Goal: Task Accomplishment & Management: Manage account settings

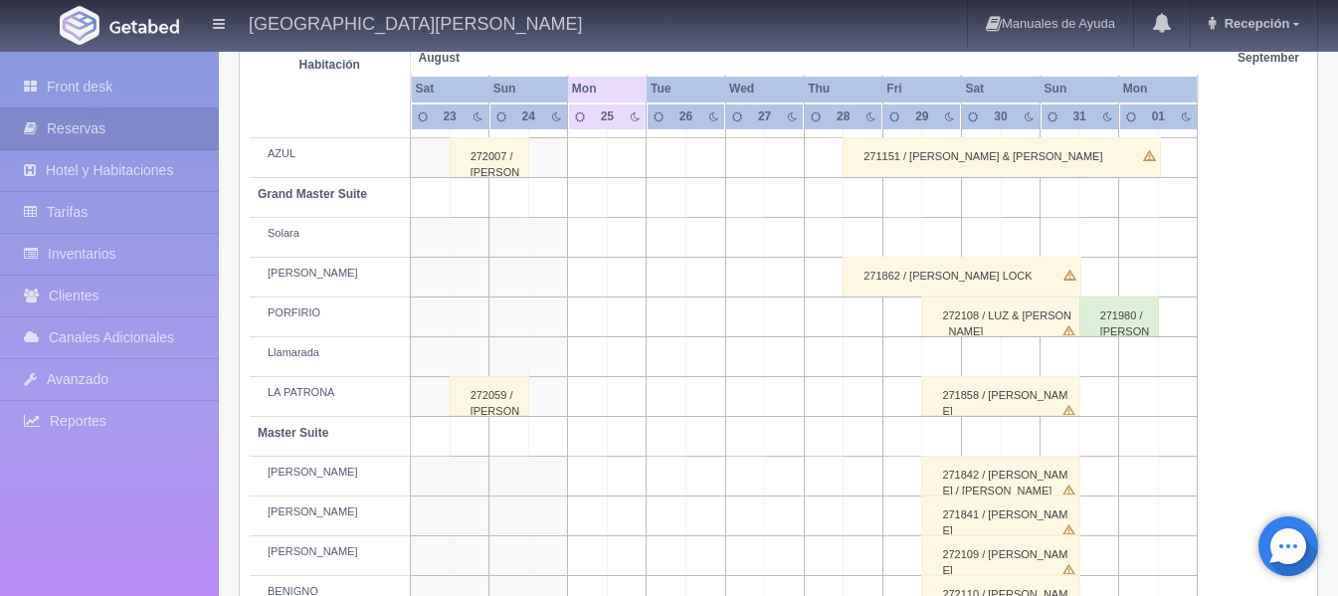
scroll to position [497, 0]
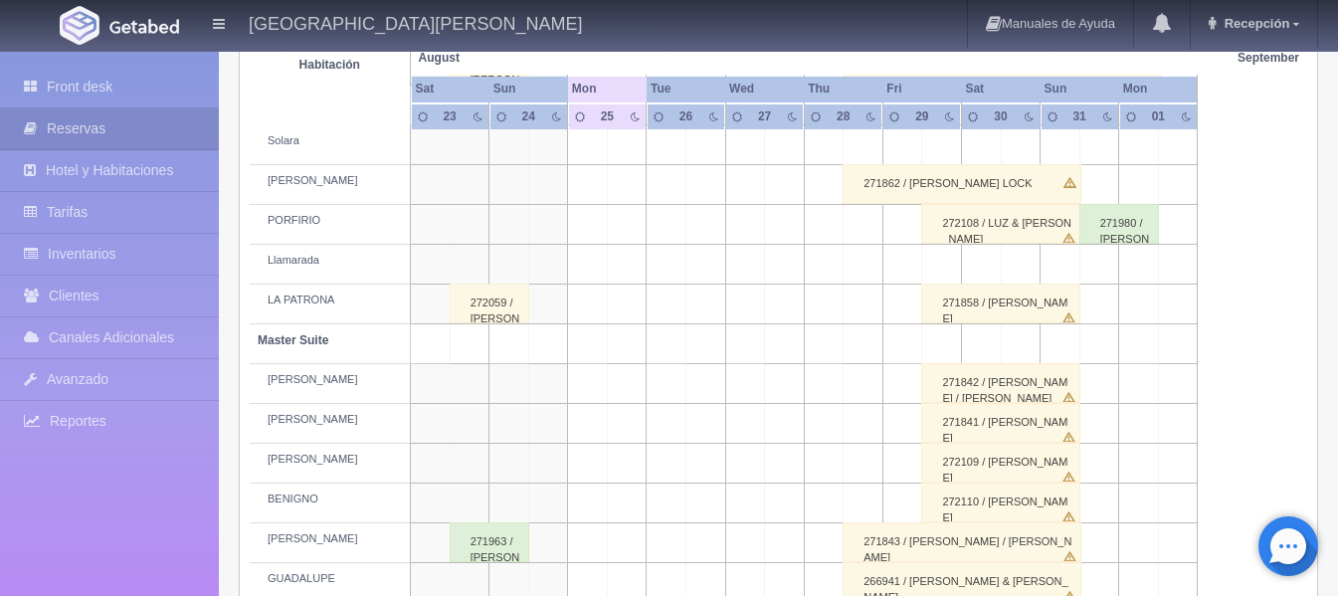
click at [640, 377] on td at bounding box center [627, 384] width 40 height 40
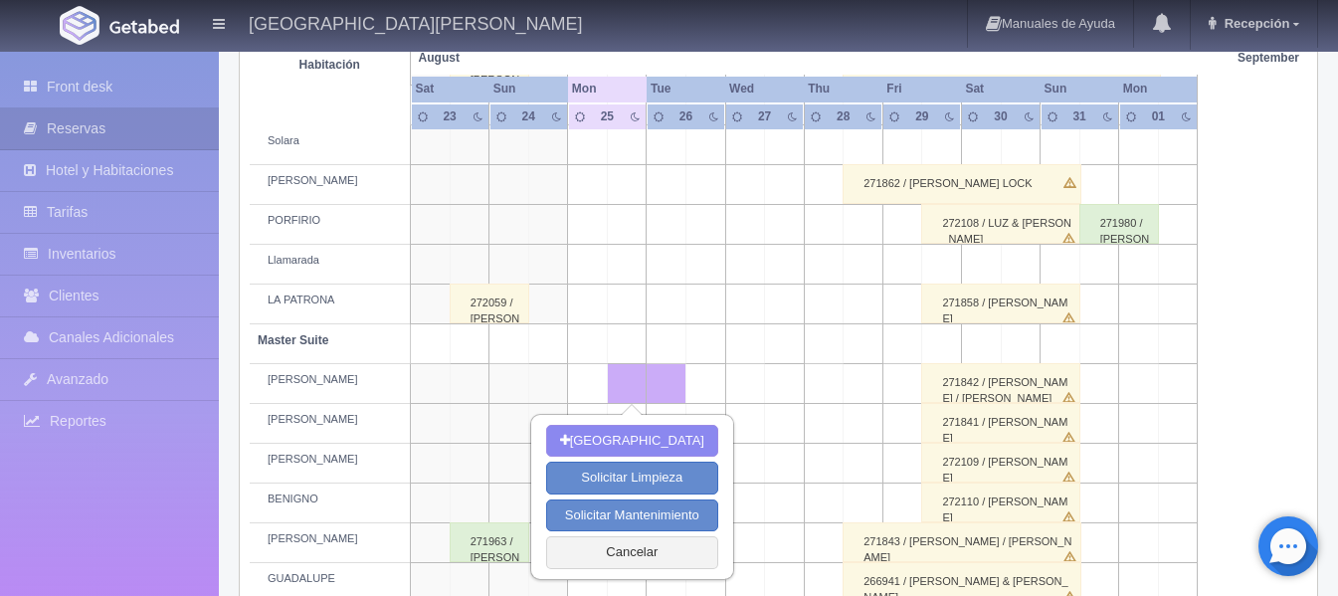
click at [662, 376] on td at bounding box center [667, 384] width 40 height 40
click at [636, 322] on td at bounding box center [627, 304] width 40 height 40
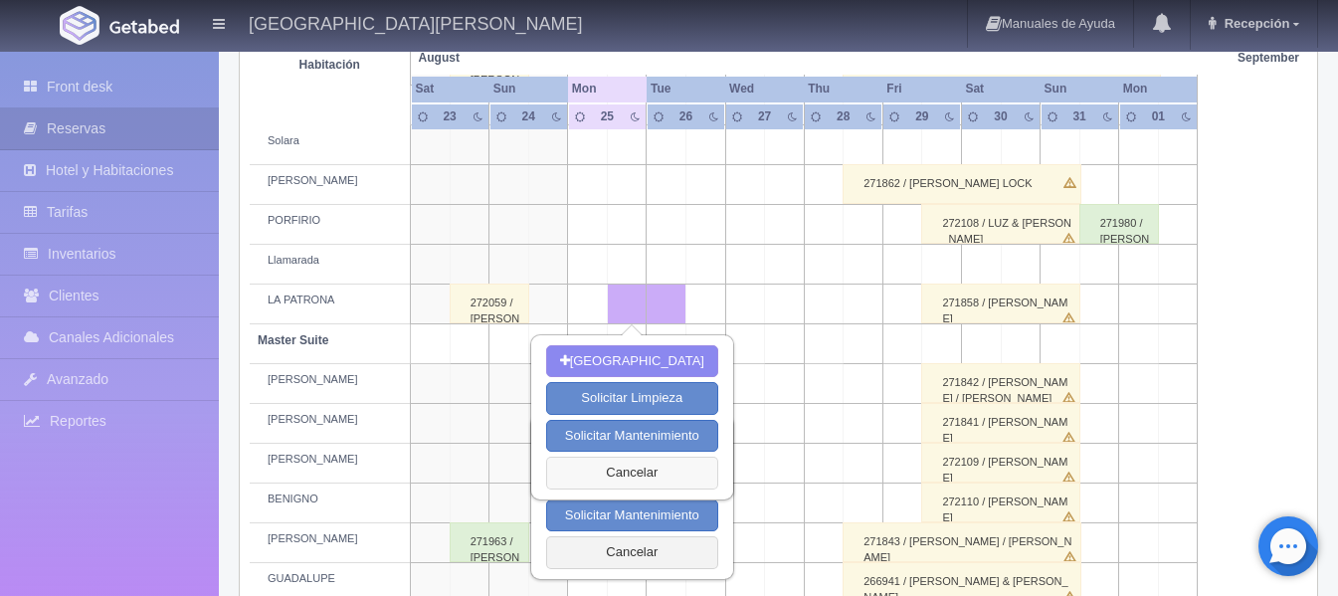
click at [645, 466] on button "Cancelar" at bounding box center [632, 473] width 172 height 33
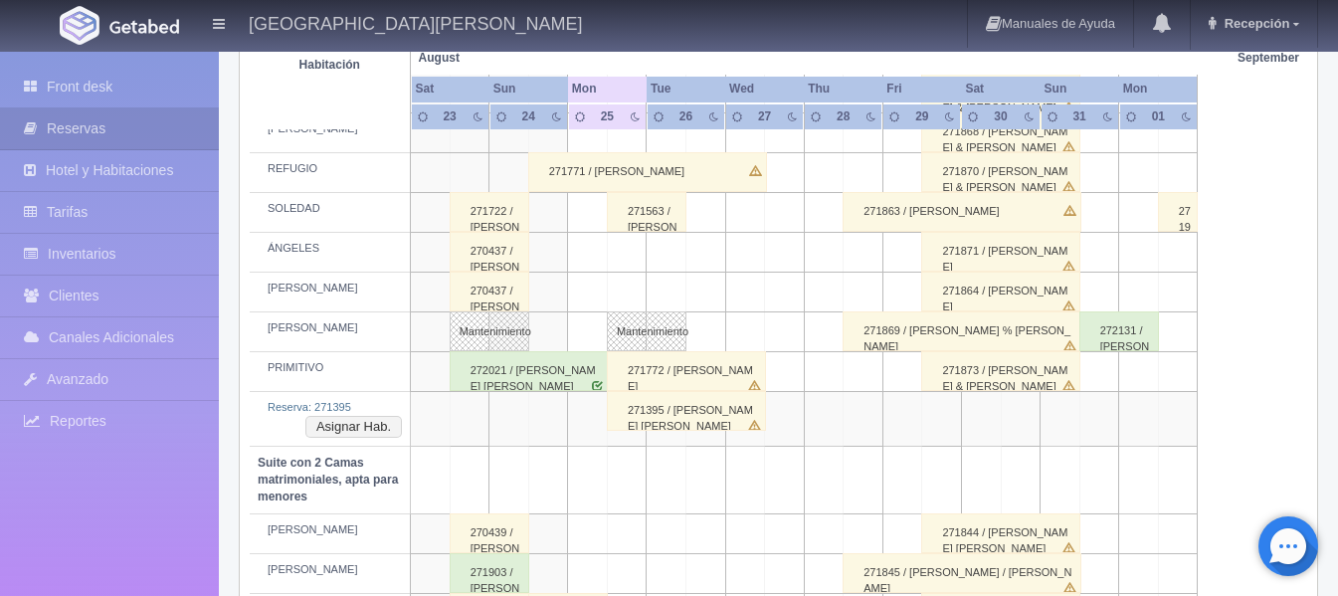
scroll to position [1094, 0]
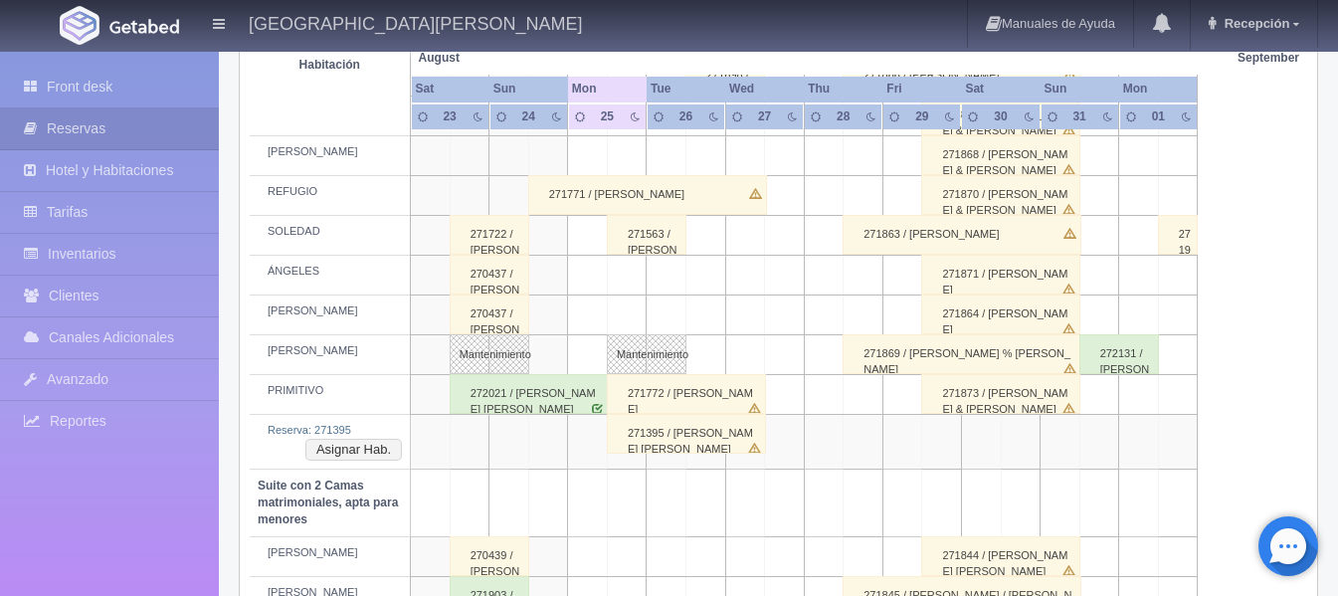
click at [674, 441] on div "271395 / [PERSON_NAME]" at bounding box center [686, 434] width 159 height 40
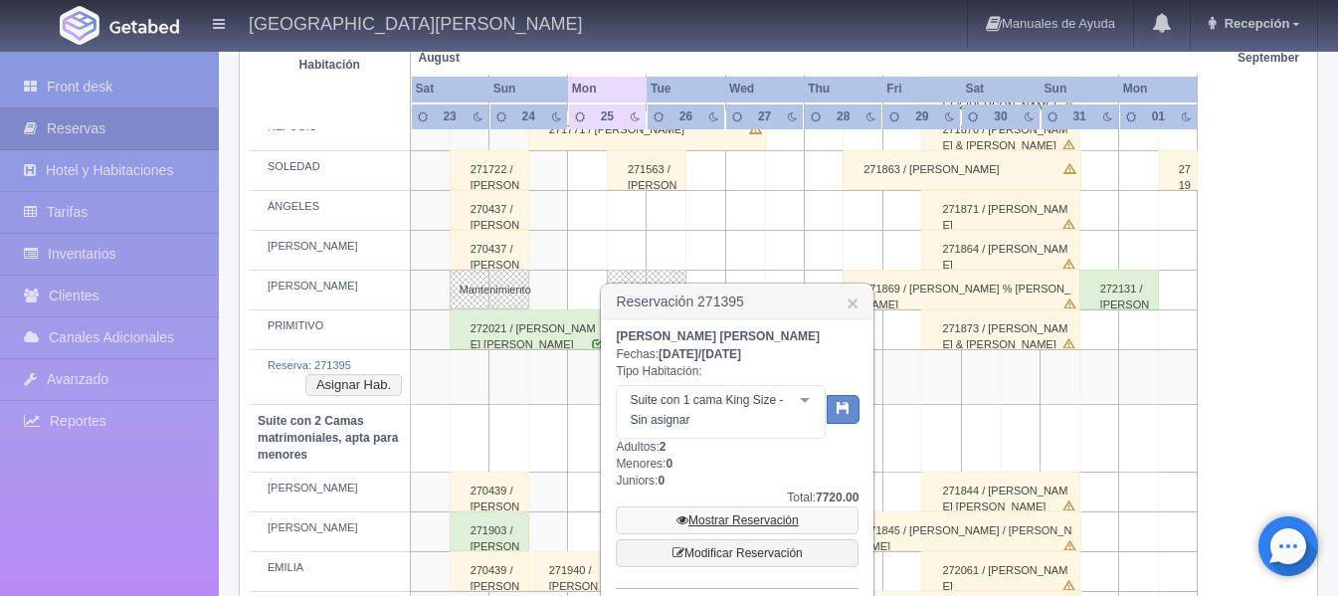
scroll to position [1194, 0]
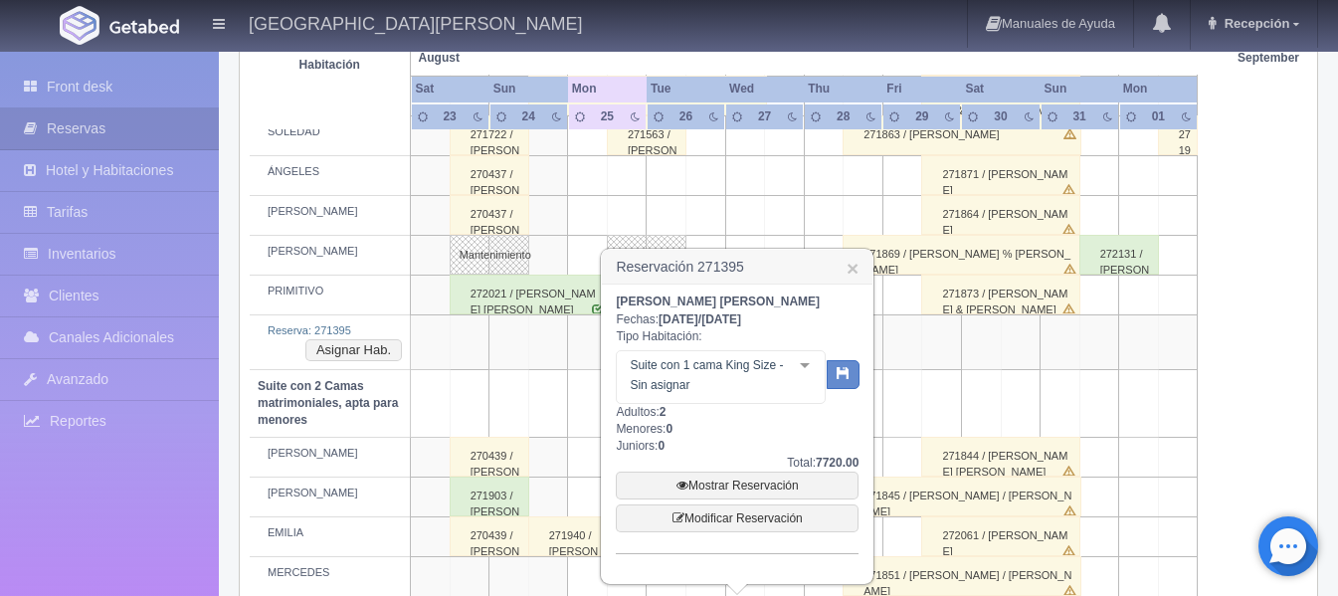
click at [358, 291] on div "PRIMITIVO" at bounding box center [330, 291] width 144 height 16
click at [853, 269] on link "×" at bounding box center [852, 268] width 12 height 21
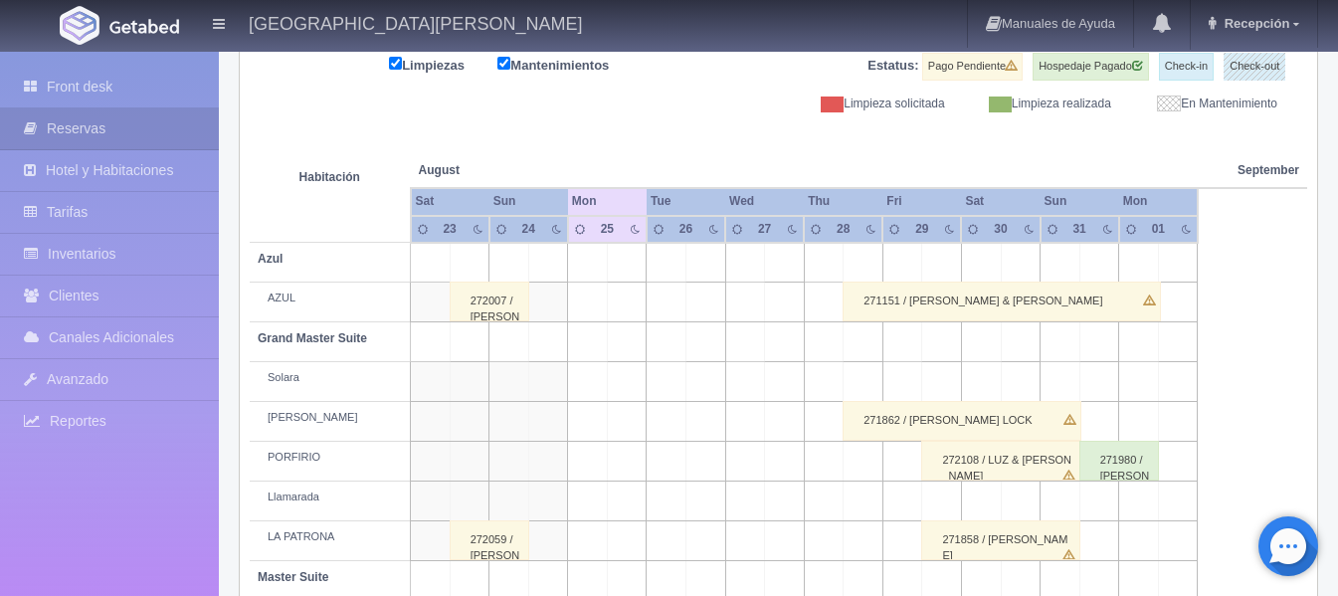
scroll to position [0, 0]
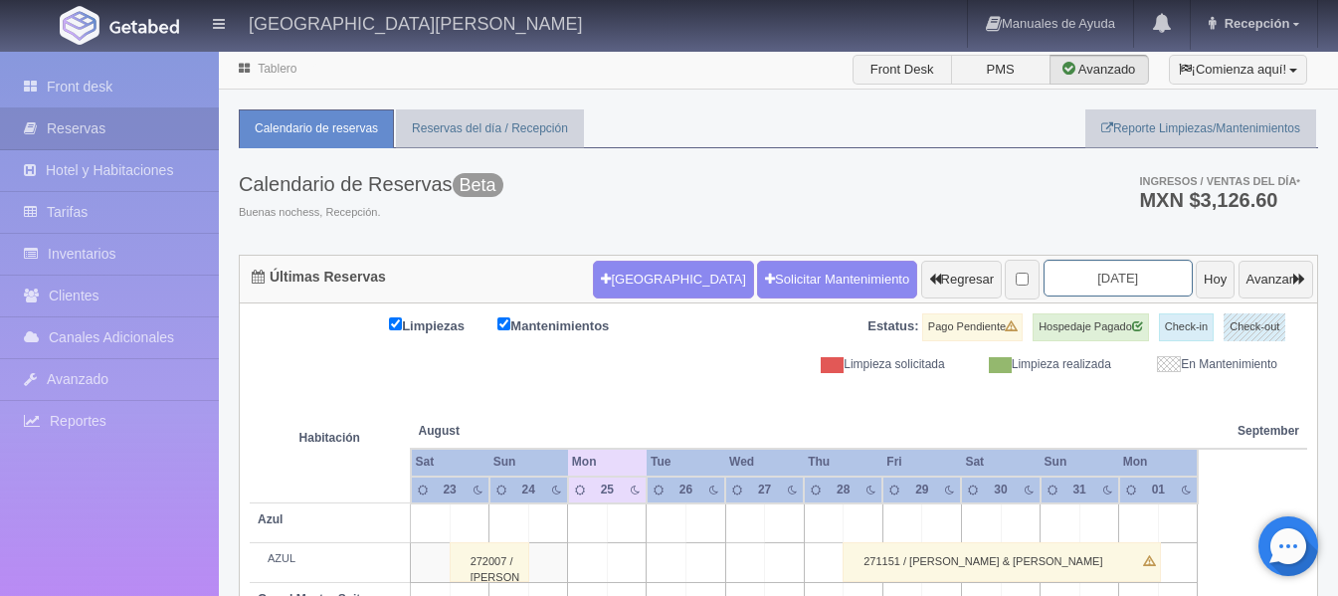
click at [1116, 289] on input "[DATE]" at bounding box center [1117, 278] width 149 height 37
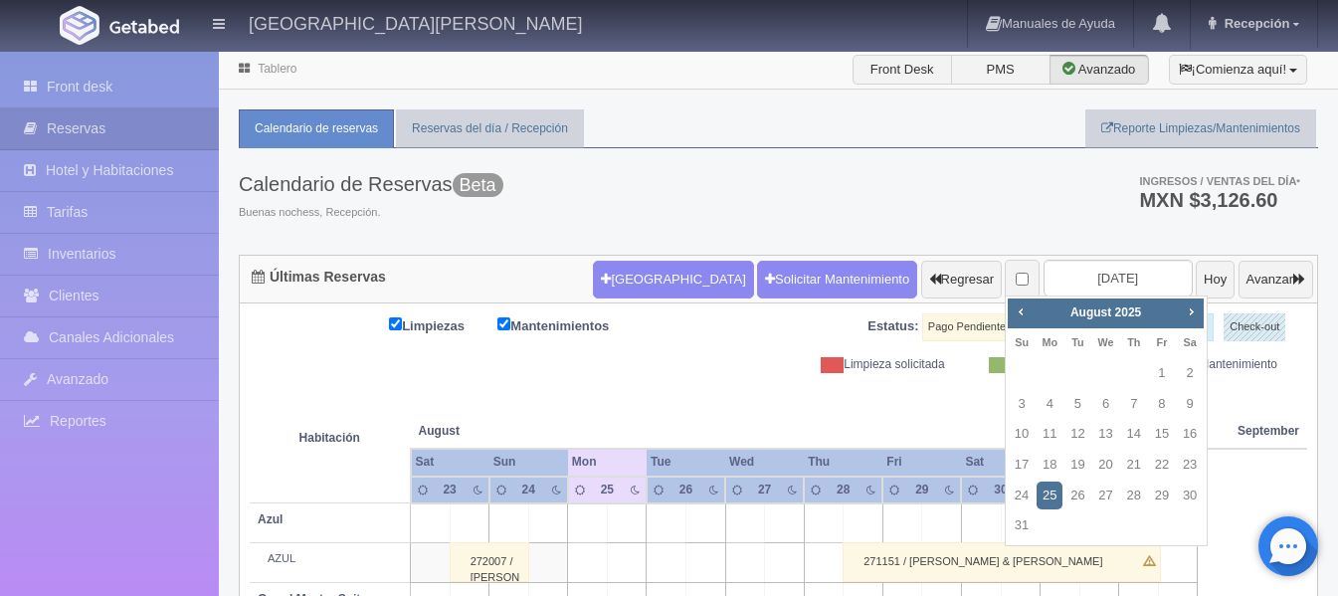
click at [1055, 492] on link "25" at bounding box center [1049, 495] width 26 height 29
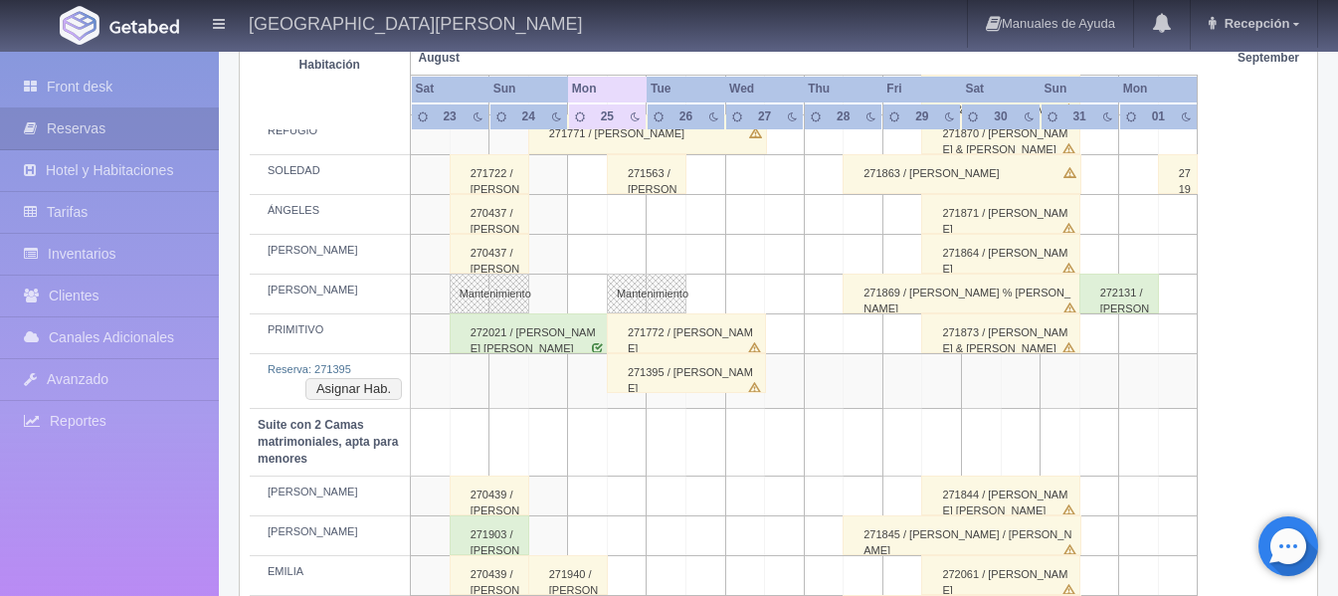
scroll to position [1094, 0]
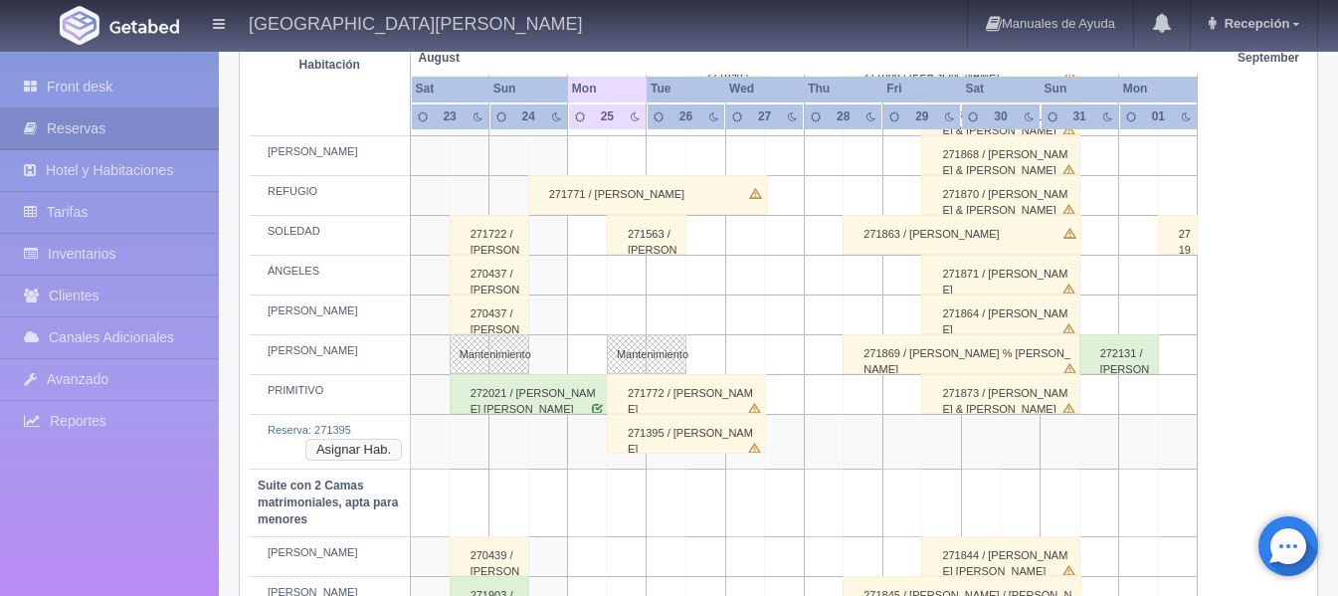
click at [369, 452] on button "Asignar Hab." at bounding box center [353, 450] width 96 height 22
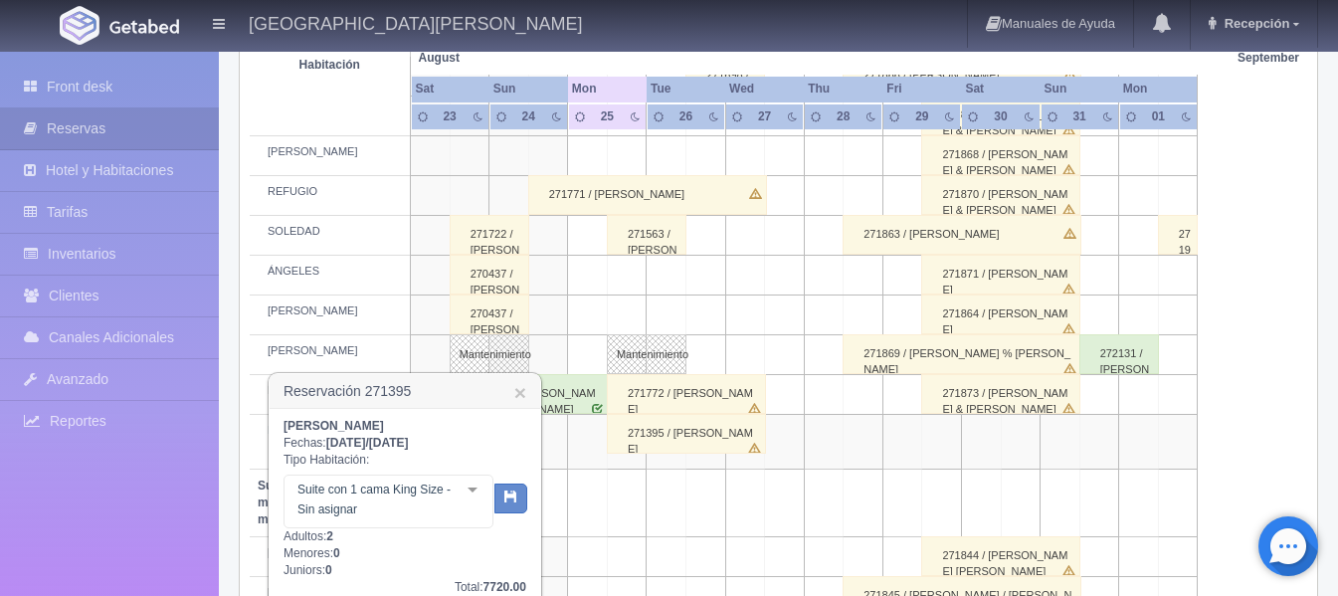
click at [473, 489] on div at bounding box center [473, 490] width 40 height 30
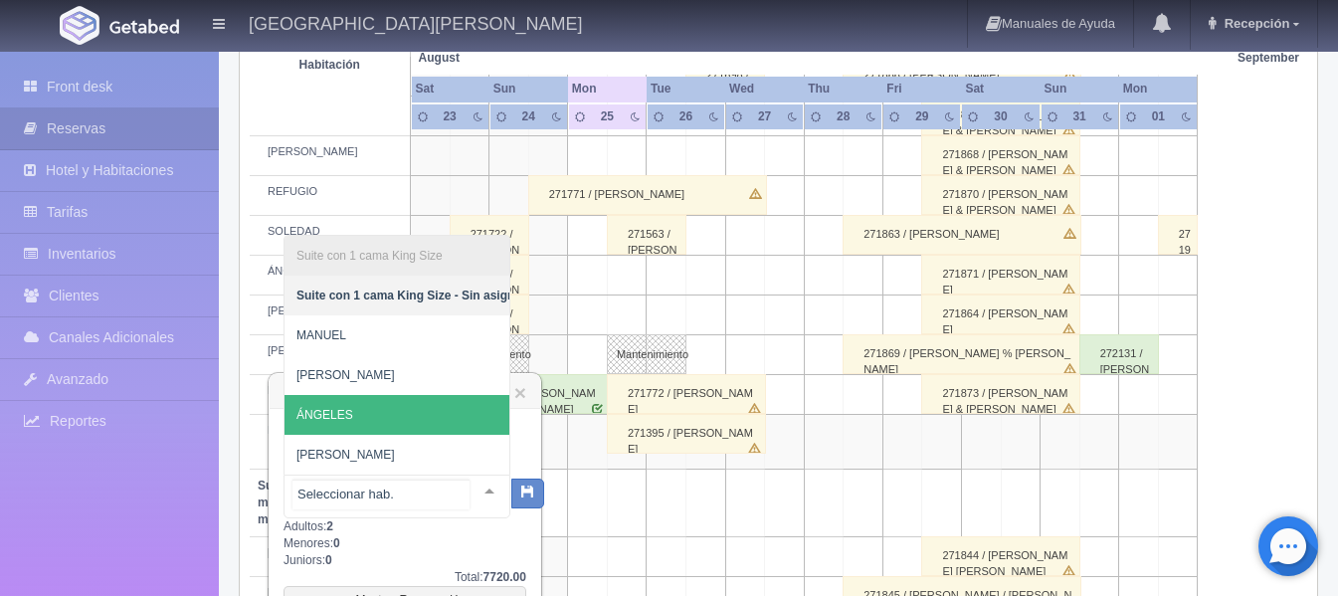
click at [423, 409] on span "ÁNGELES" at bounding box center [411, 415] width 254 height 40
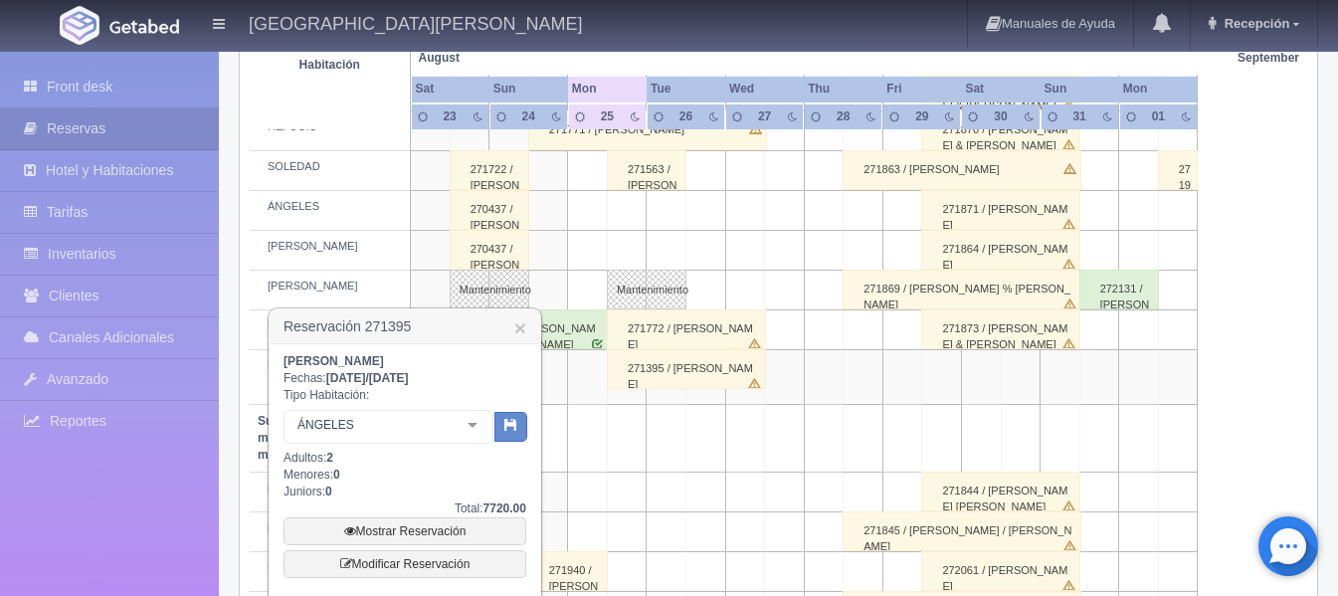
scroll to position [1194, 0]
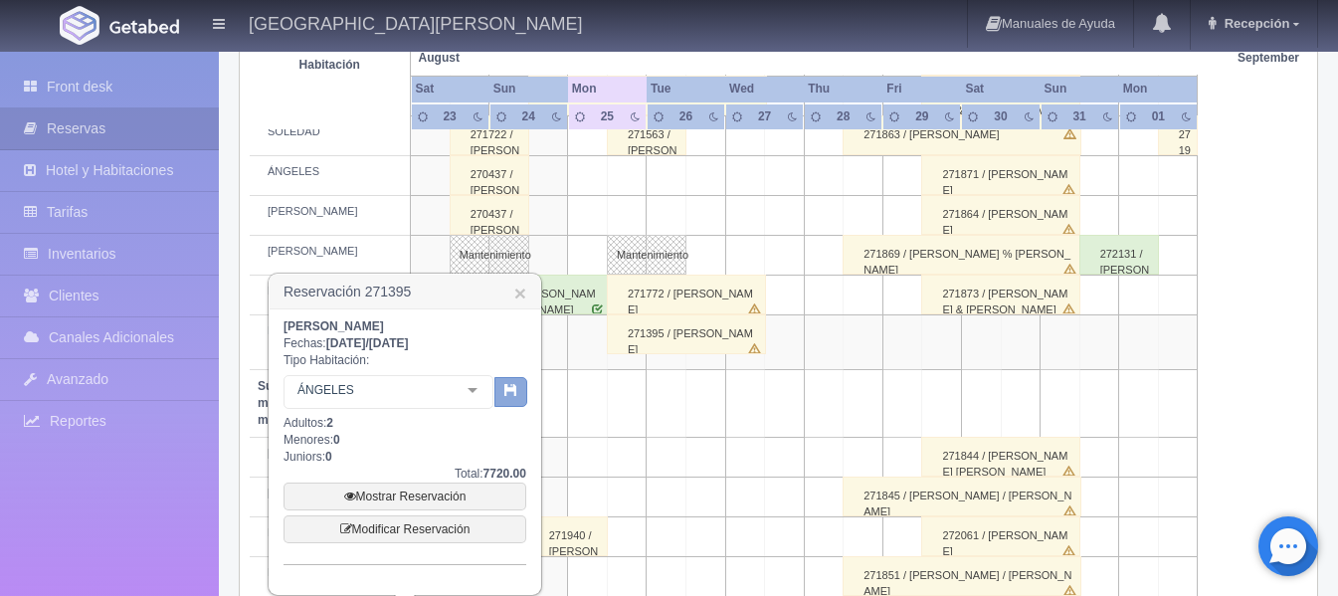
click at [523, 390] on button "button" at bounding box center [510, 392] width 33 height 30
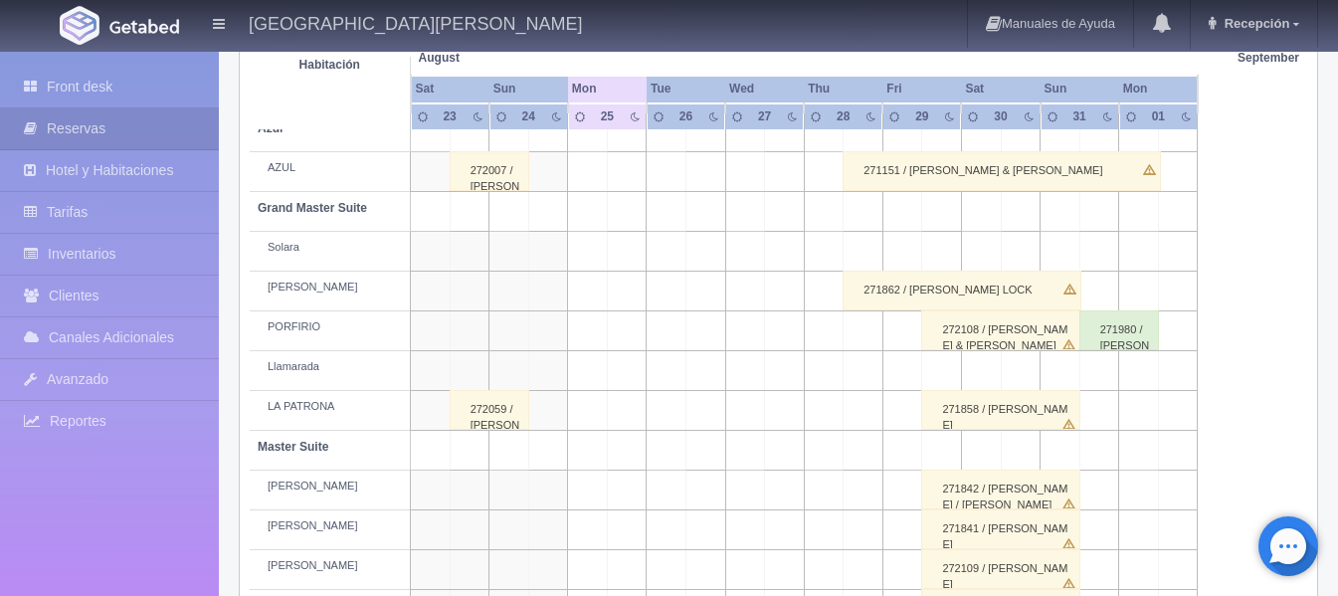
scroll to position [398, 0]
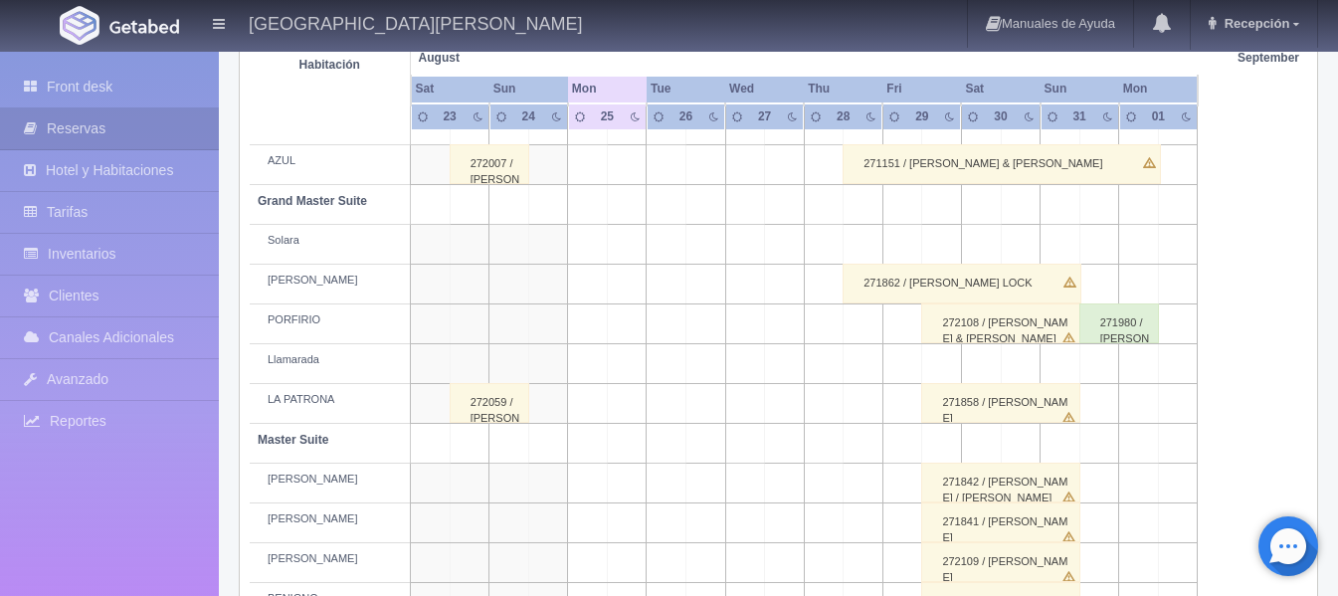
click at [642, 434] on td at bounding box center [627, 444] width 40 height 40
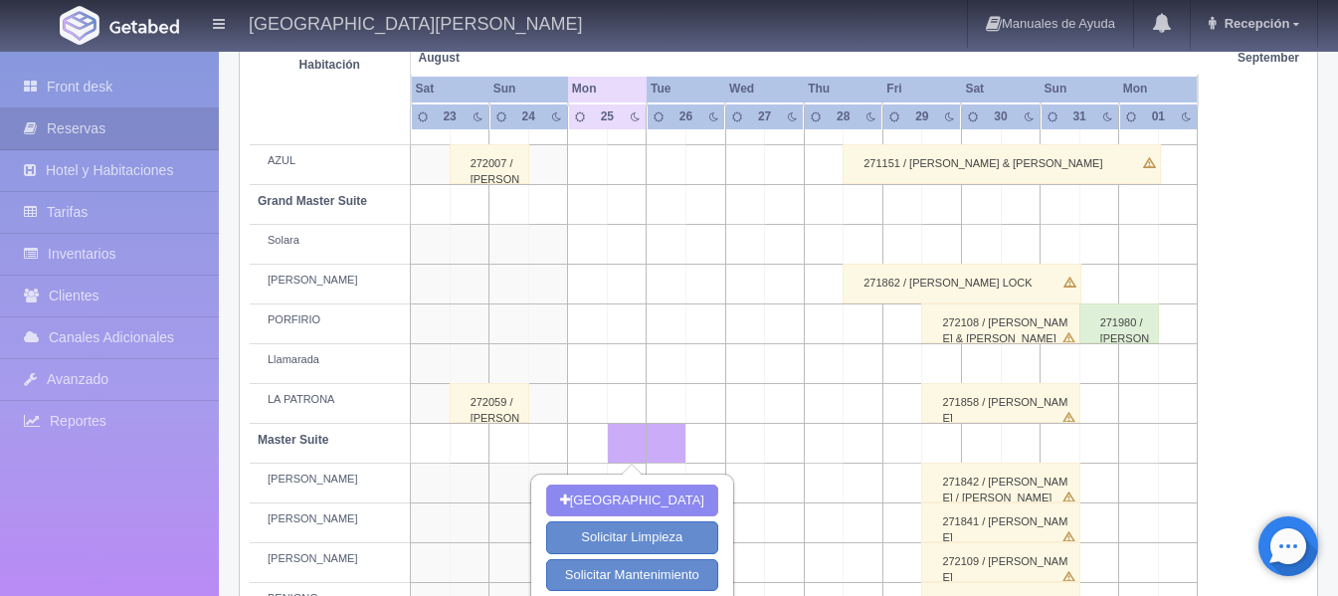
click at [647, 436] on td at bounding box center [667, 444] width 40 height 40
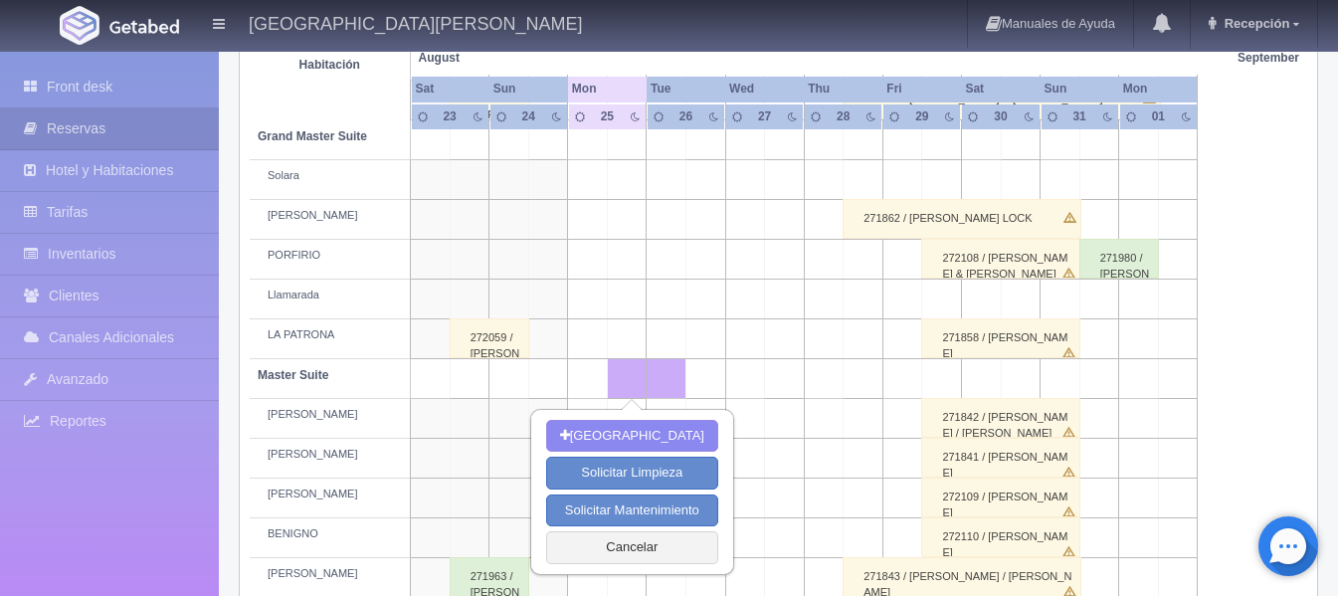
scroll to position [497, 0]
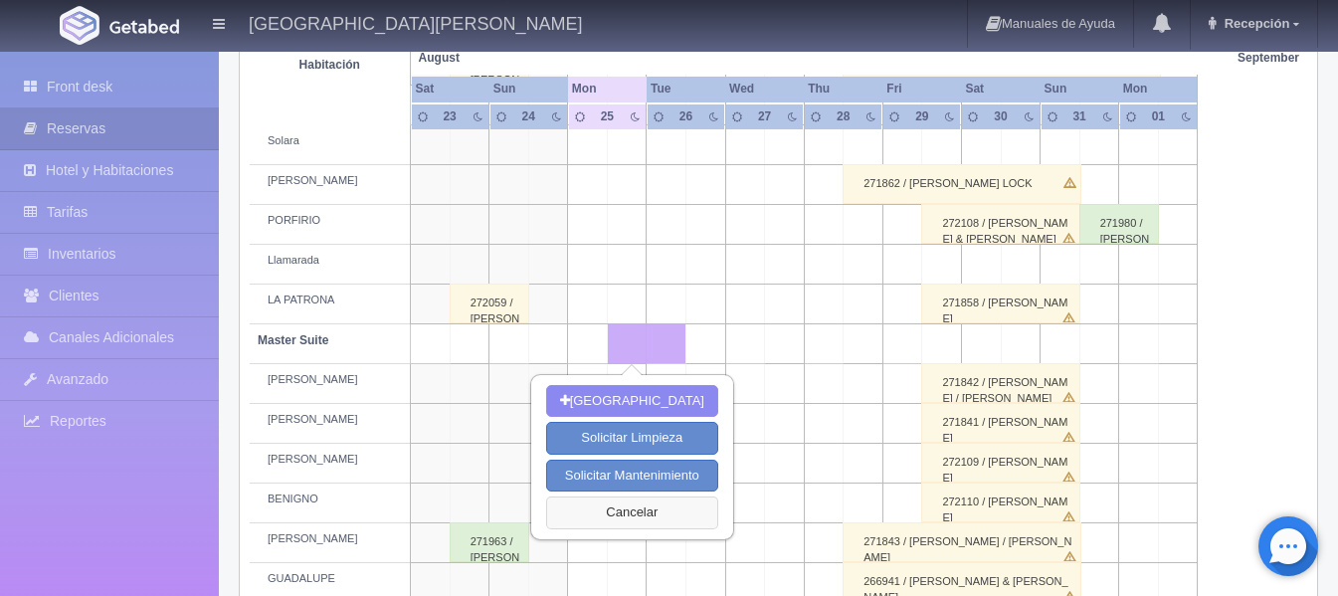
click at [610, 509] on button "Cancelar" at bounding box center [632, 512] width 172 height 33
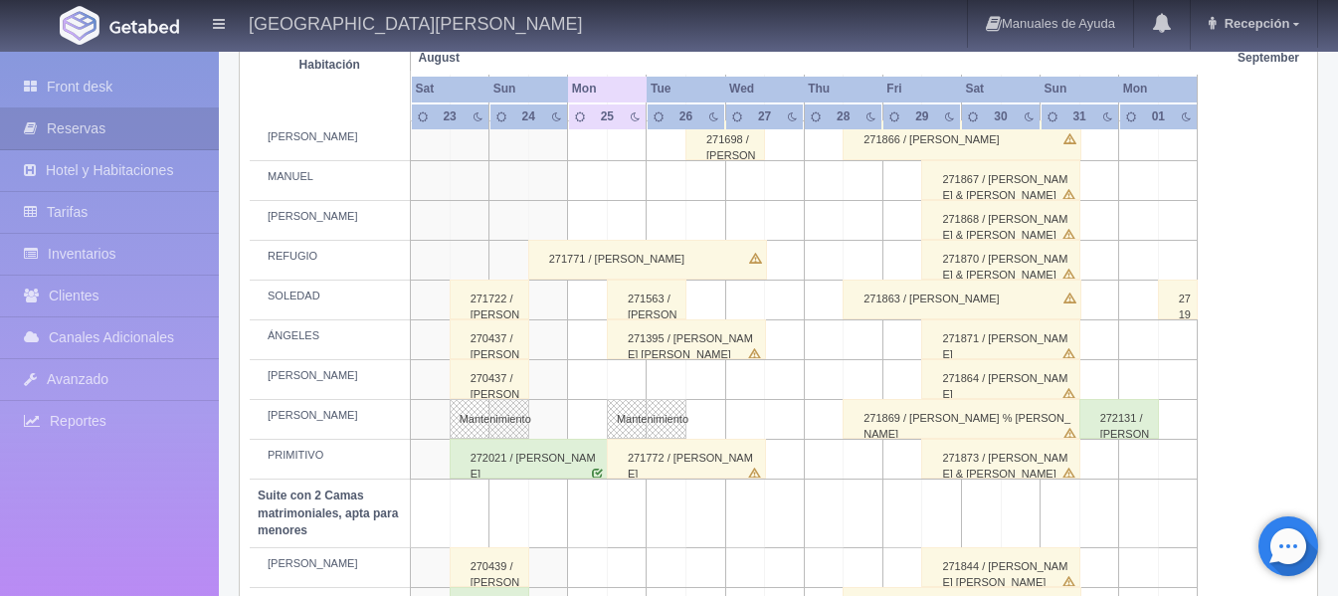
scroll to position [995, 0]
